Goal: Task Accomplishment & Management: Use online tool/utility

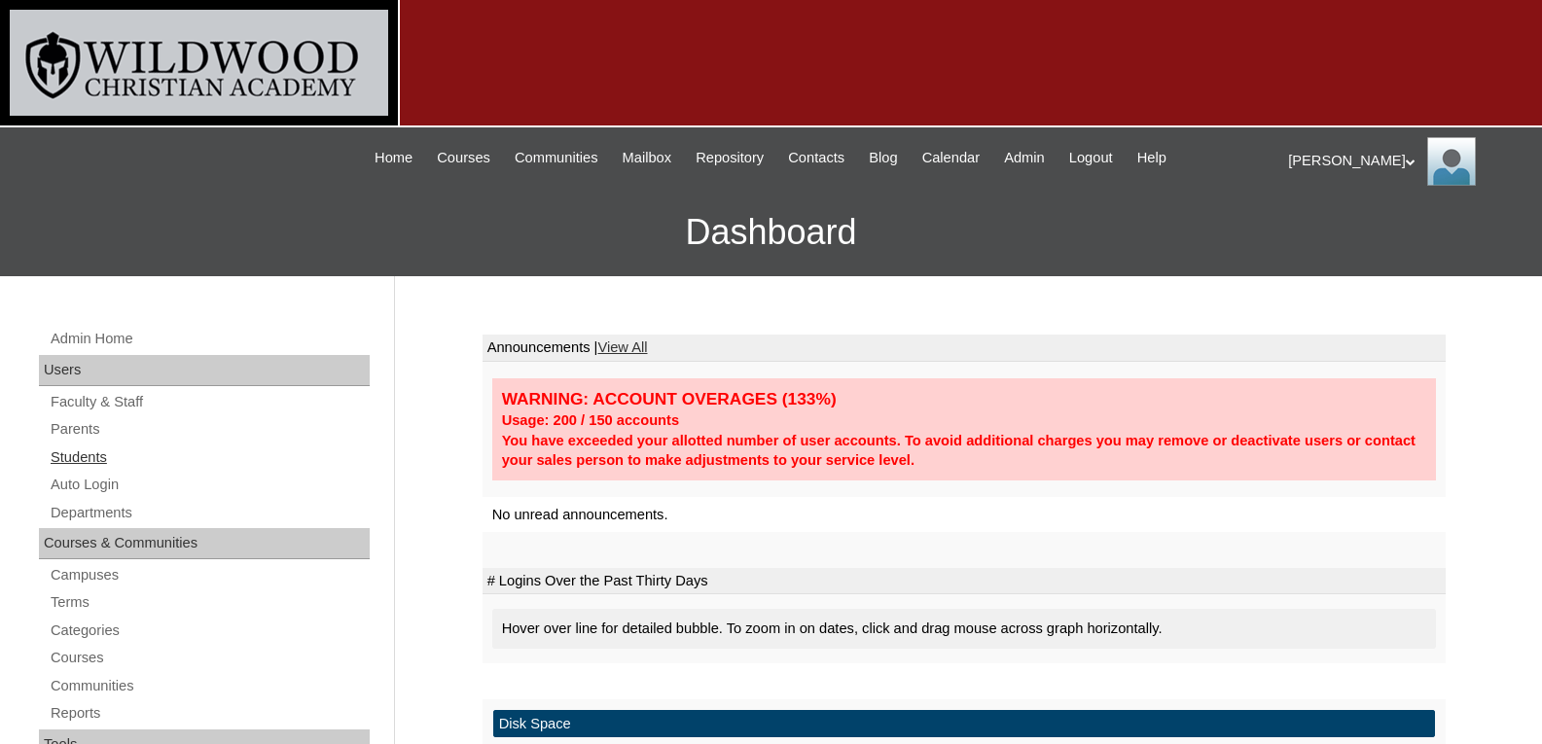
click at [104, 456] on link "Students" at bounding box center [209, 458] width 321 height 24
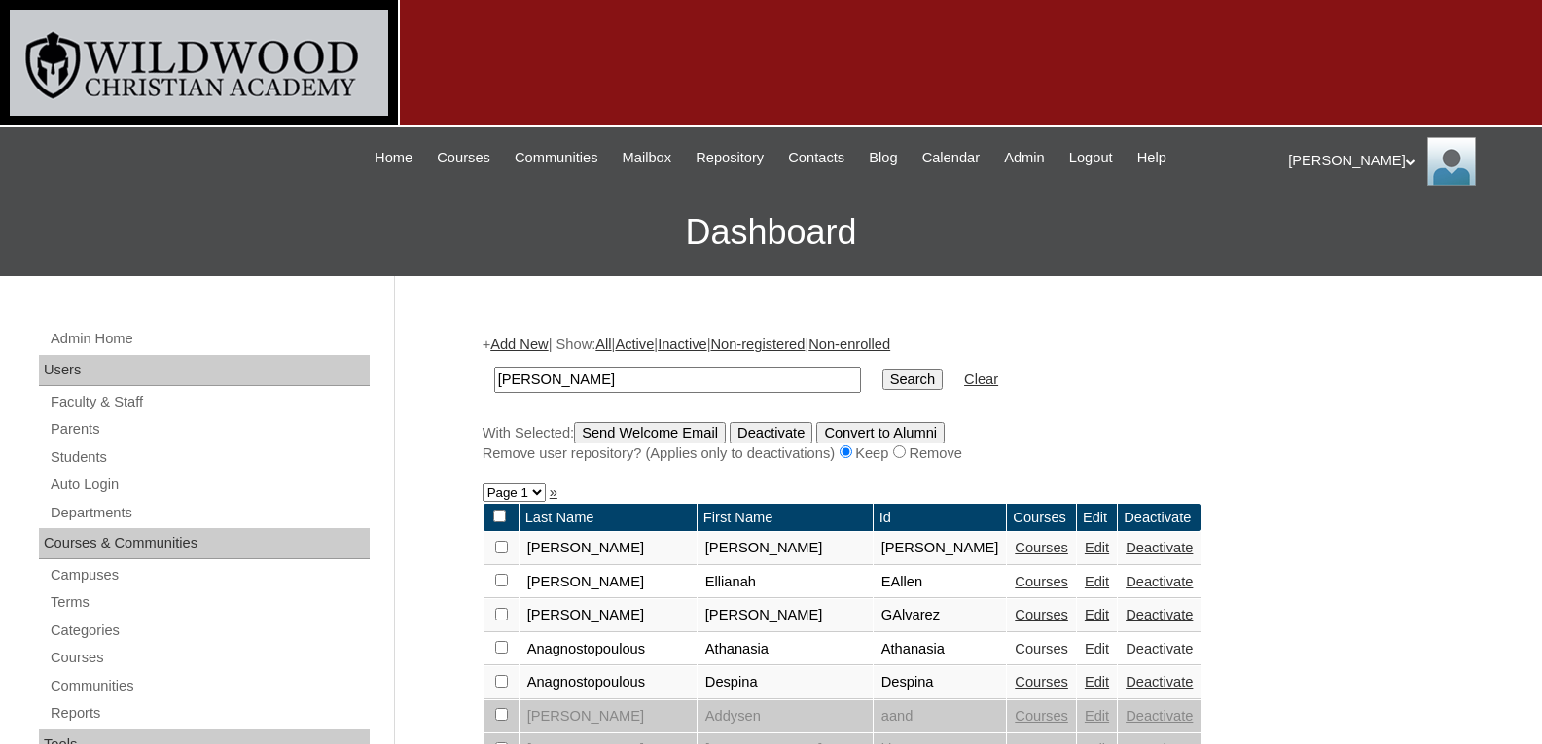
type input "cowen"
click at [883, 369] on input "Search" at bounding box center [913, 379] width 60 height 21
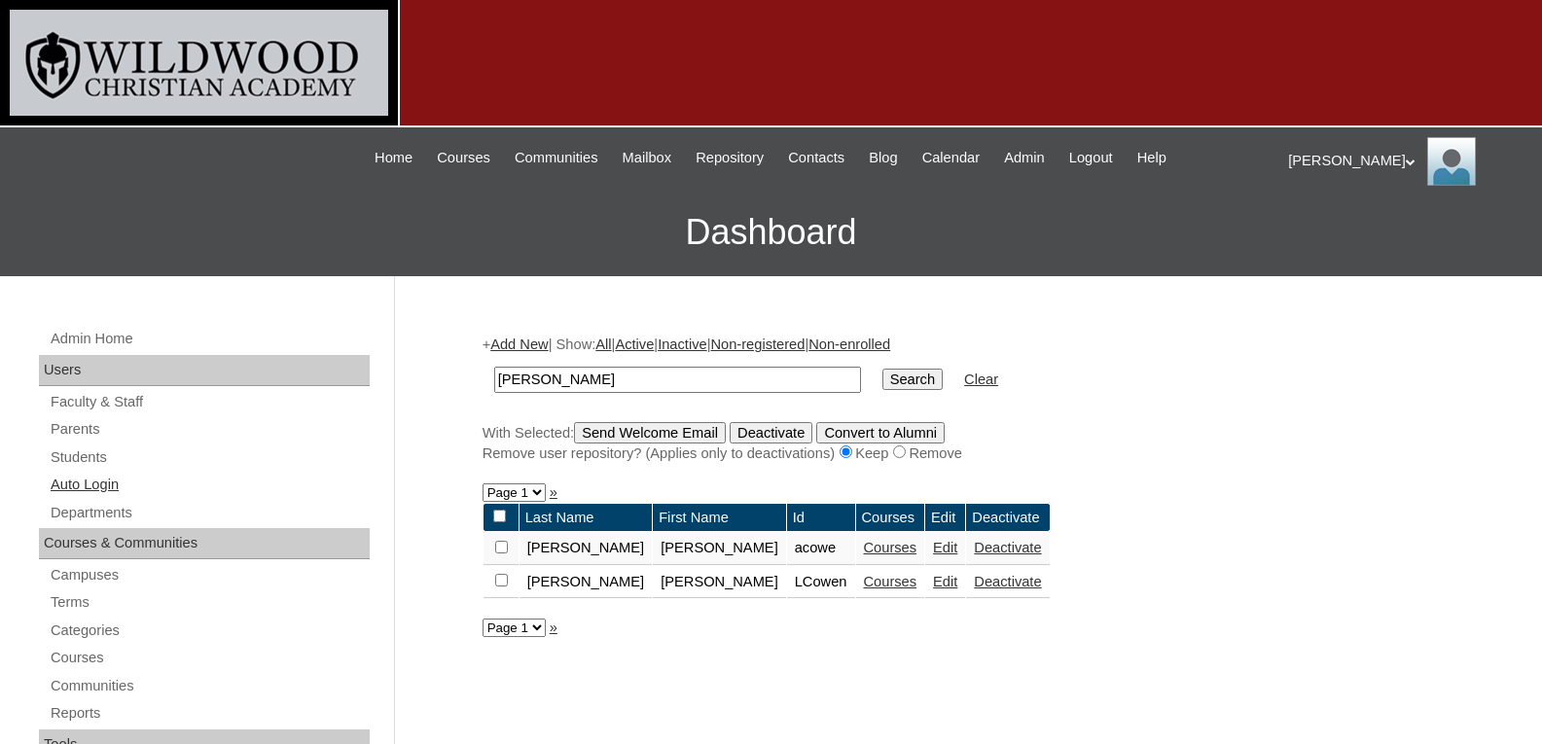
click at [66, 480] on link "Auto Login" at bounding box center [209, 485] width 321 height 24
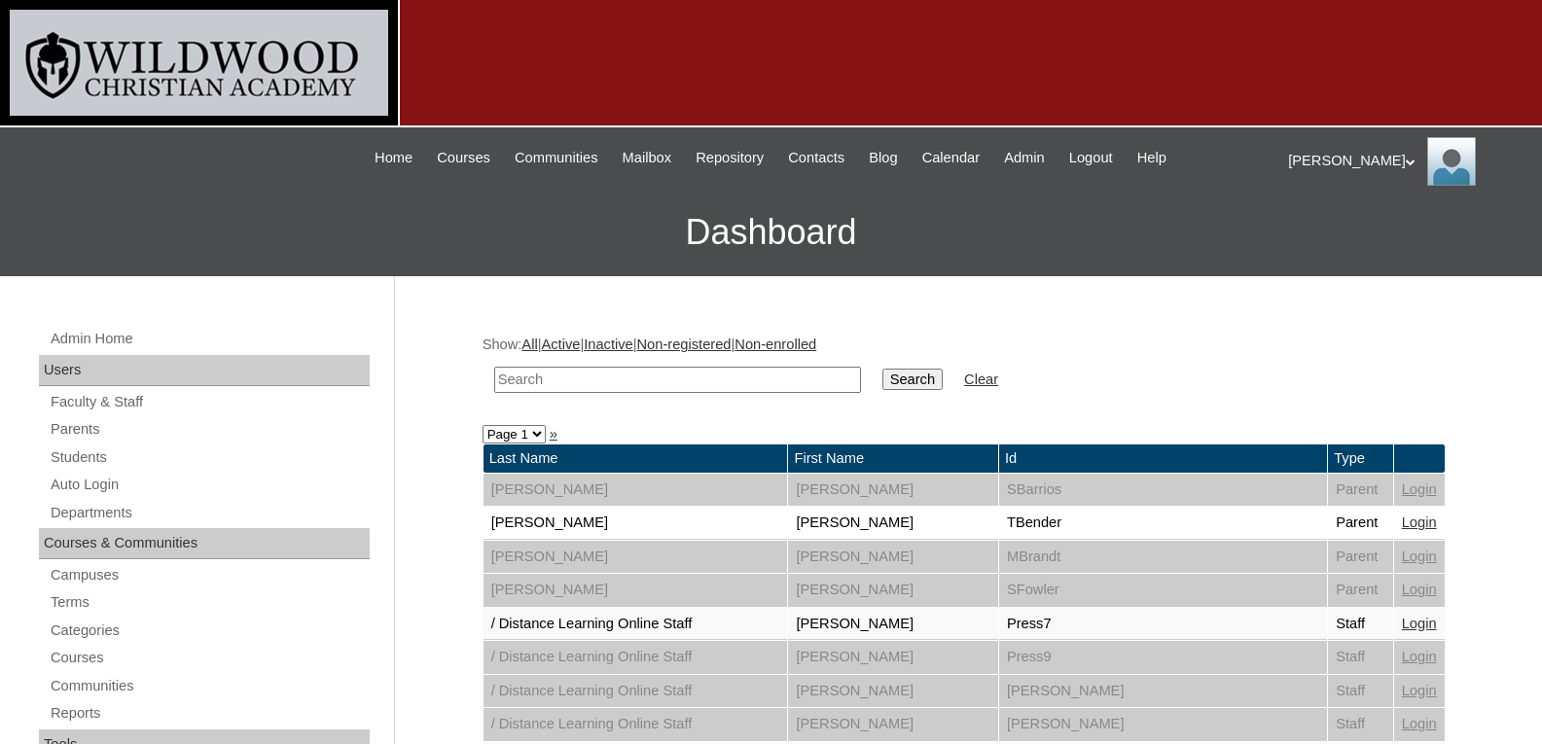
click at [545, 374] on input "text" at bounding box center [677, 380] width 367 height 26
type input "[PERSON_NAME]"
click at [883, 369] on input "Search" at bounding box center [913, 379] width 60 height 21
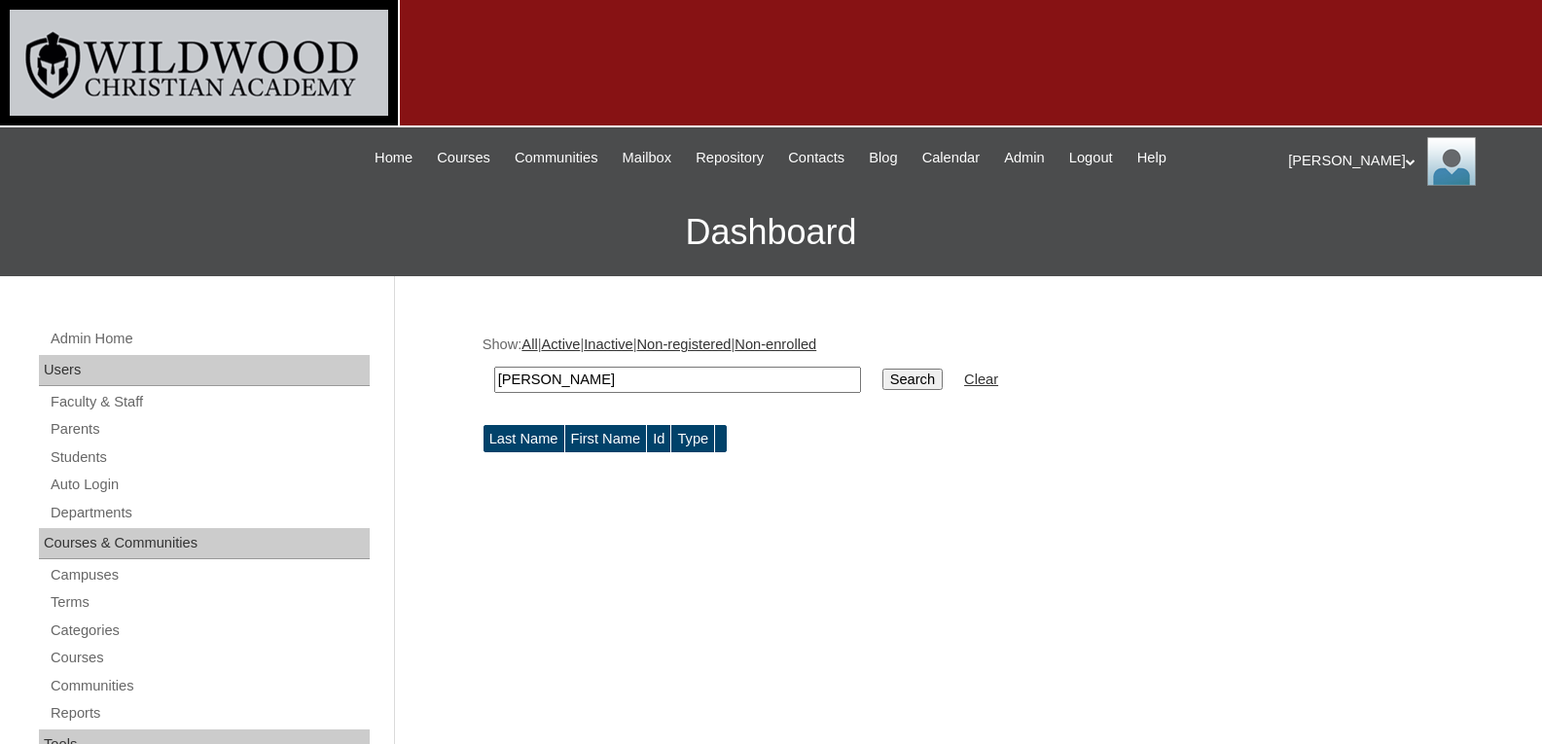
click at [545, 374] on input "[PERSON_NAME]" at bounding box center [677, 380] width 367 height 26
type input "cow"
click at [883, 369] on input "Search" at bounding box center [913, 379] width 60 height 21
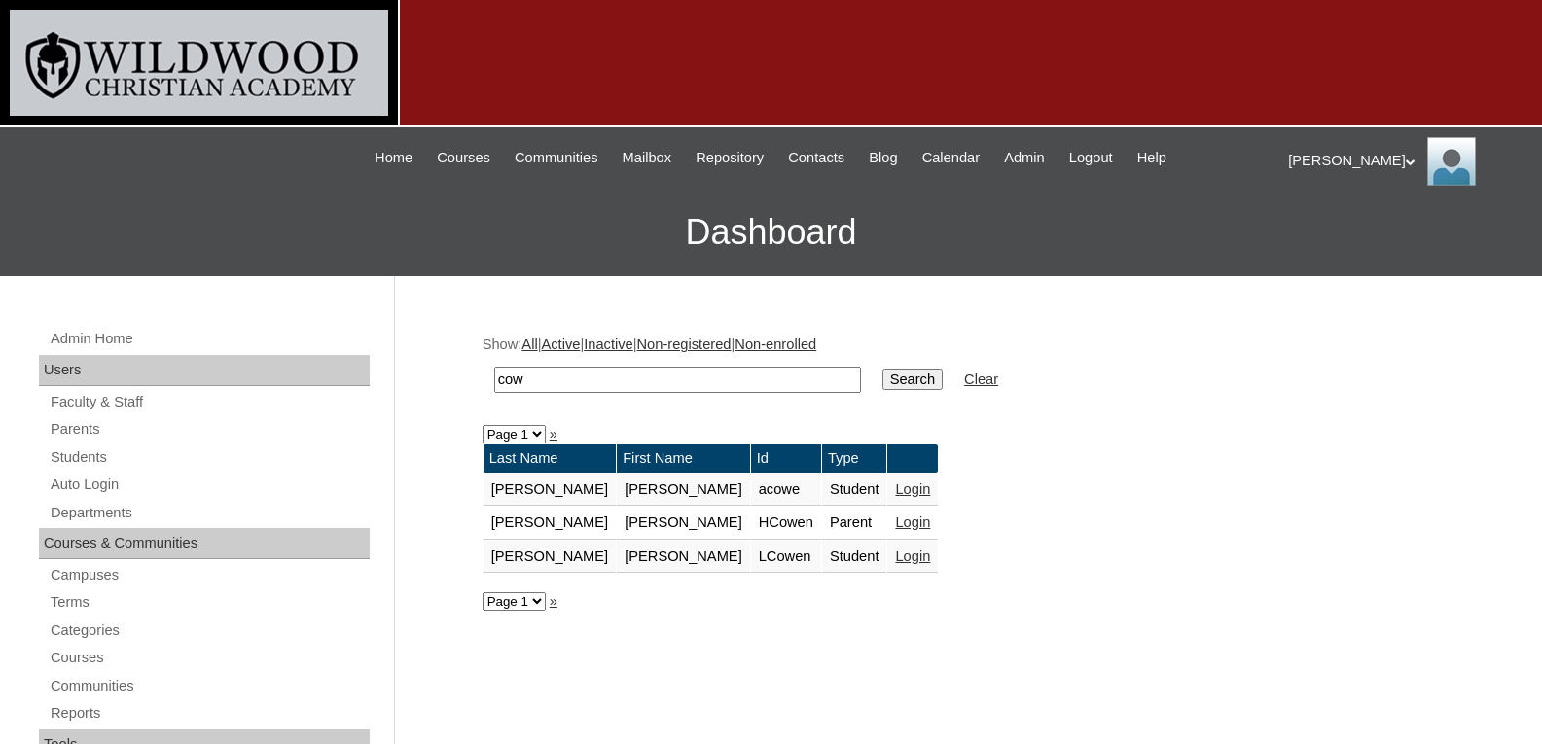
click at [895, 521] on link "Login" at bounding box center [912, 523] width 35 height 16
